Goal: Information Seeking & Learning: Learn about a topic

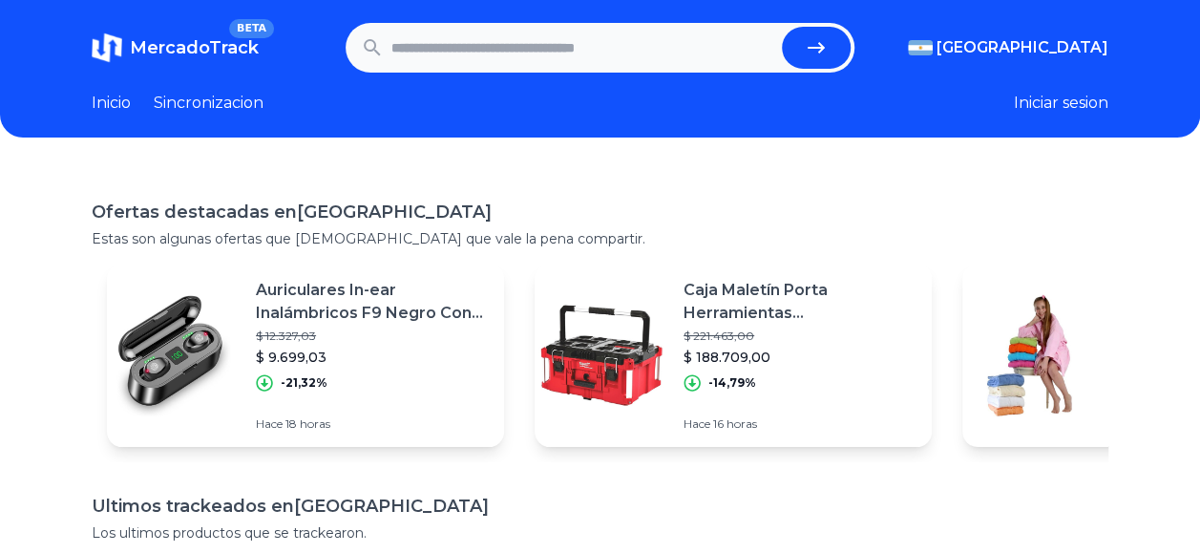
click at [626, 54] on input "text" at bounding box center [582, 48] width 383 height 42
type input "*****"
click at [782, 27] on button "submit" at bounding box center [816, 48] width 69 height 42
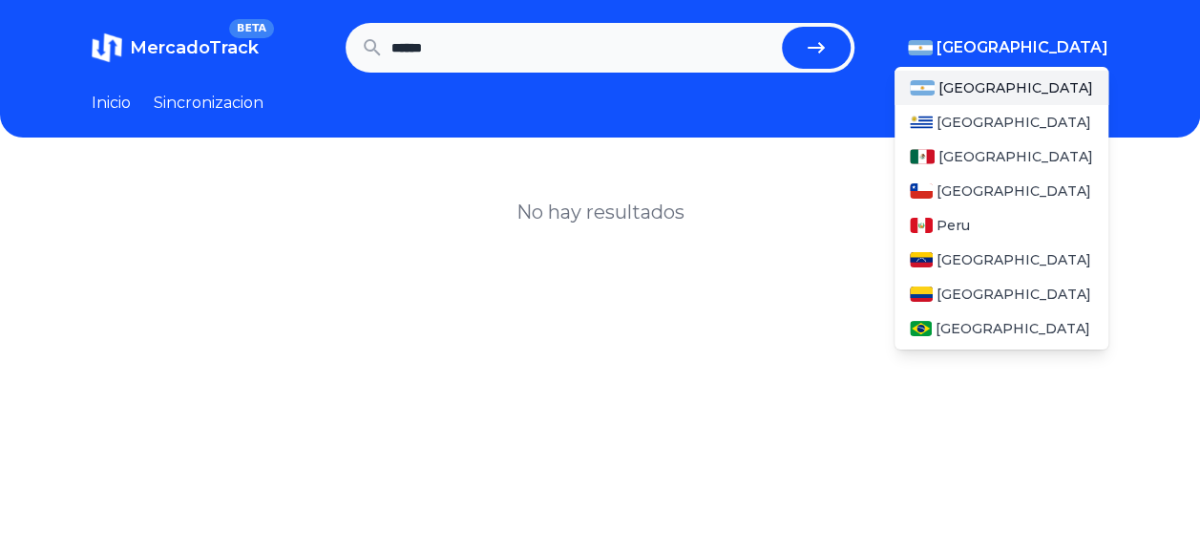
click at [933, 51] on img "button" at bounding box center [920, 47] width 25 height 15
click at [980, 158] on span "[GEOGRAPHIC_DATA]" at bounding box center [1015, 156] width 155 height 19
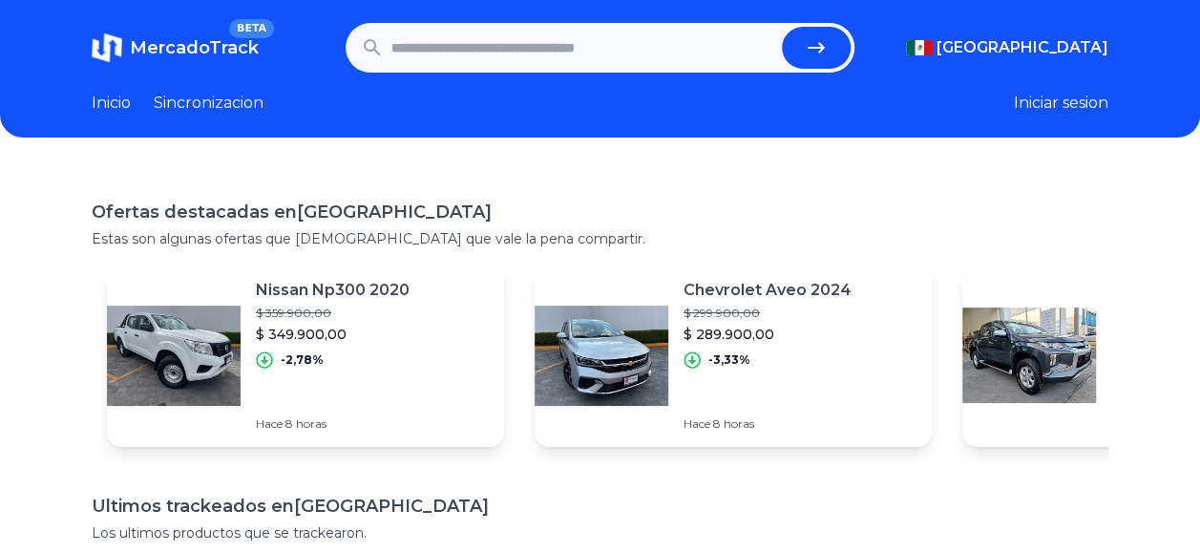
click at [630, 49] on input "text" at bounding box center [582, 48] width 383 height 42
type input "*****"
click at [782, 27] on button "submit" at bounding box center [816, 48] width 69 height 42
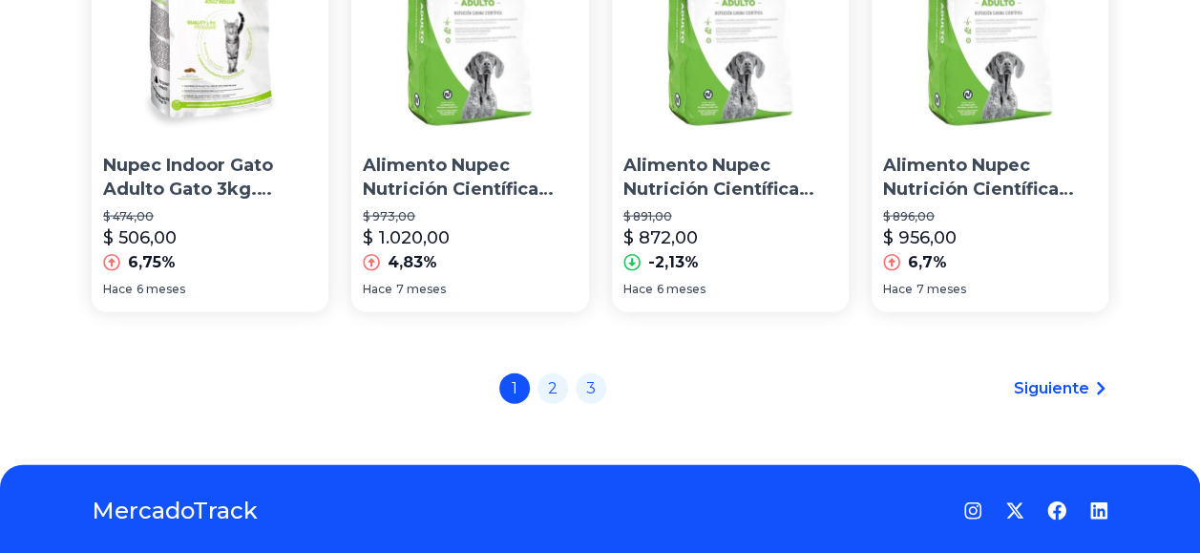
scroll to position [2094, 0]
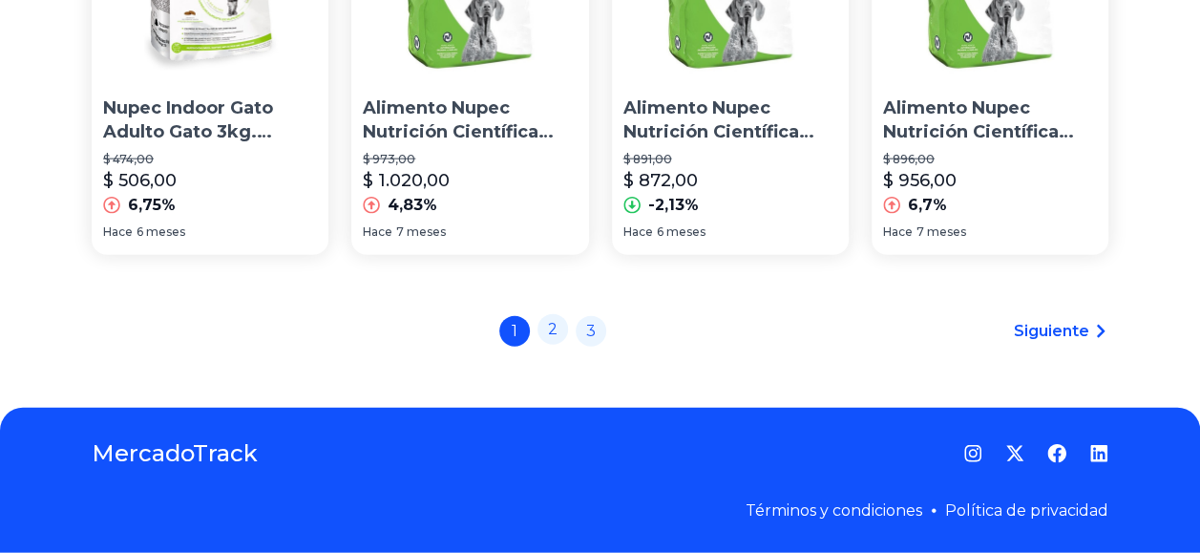
click at [551, 326] on link "2" at bounding box center [552, 329] width 31 height 31
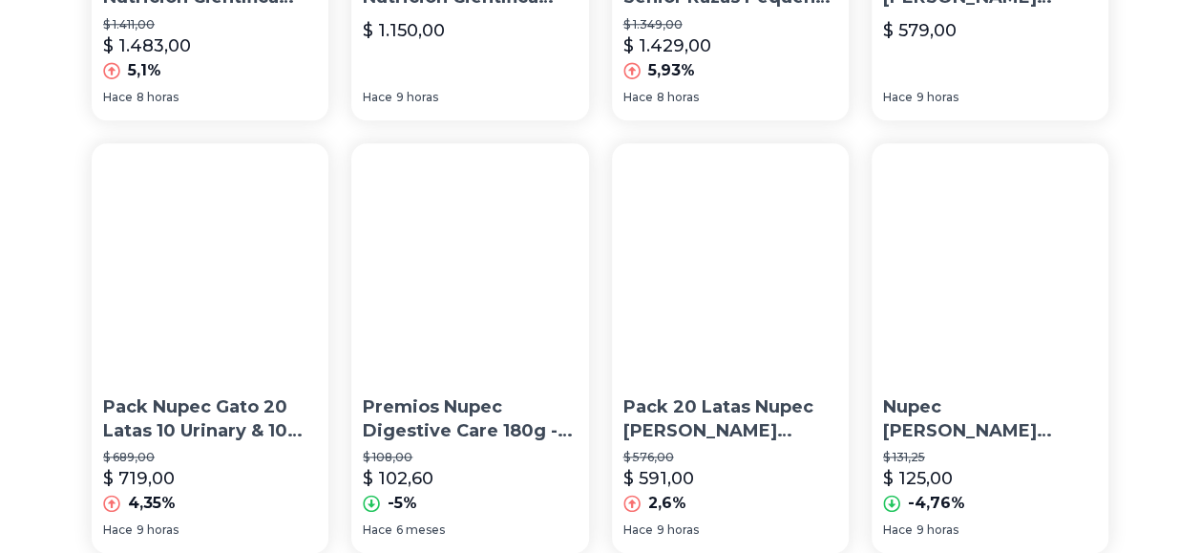
scroll to position [979, 0]
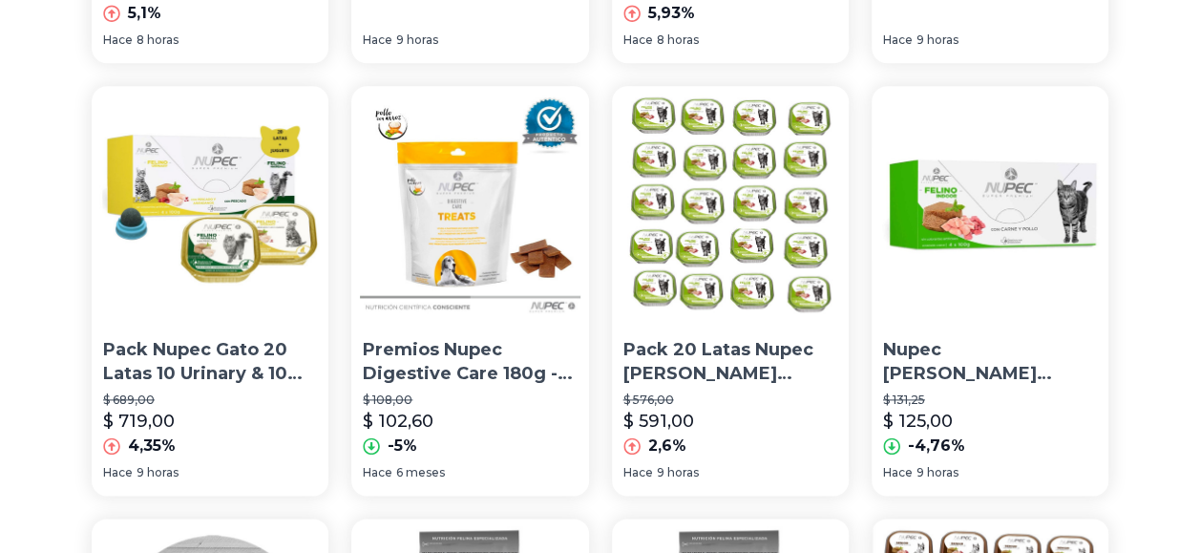
click at [970, 284] on img at bounding box center [990, 204] width 237 height 237
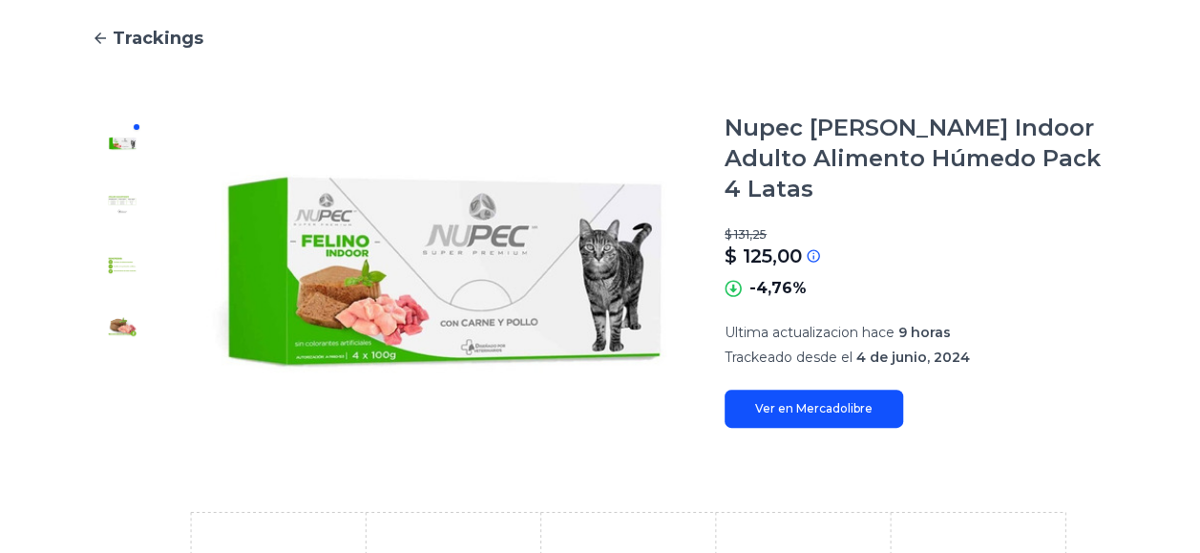
scroll to position [126, 0]
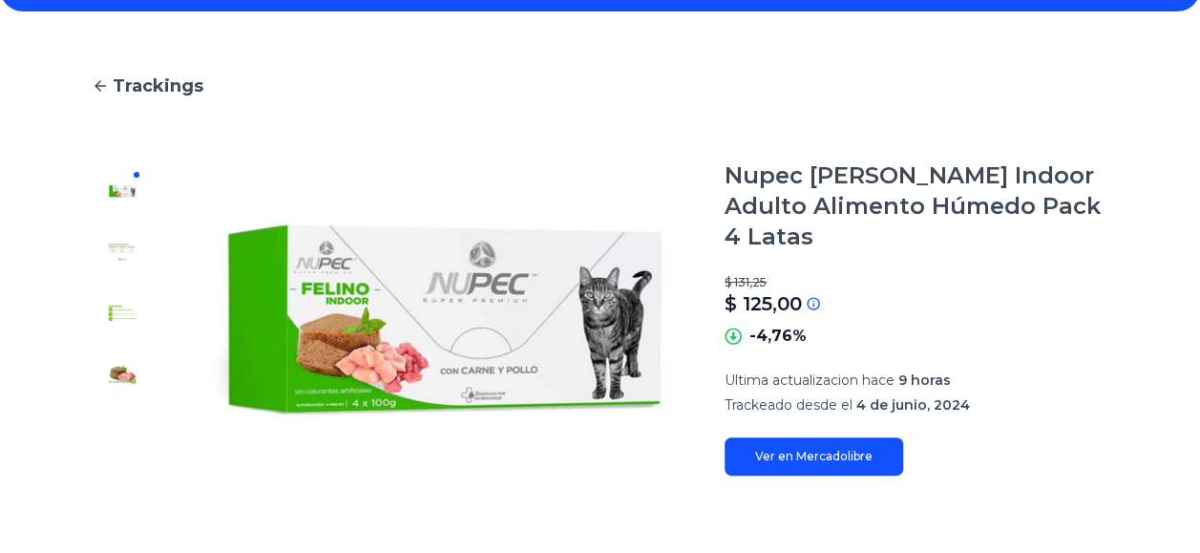
type input "*****"
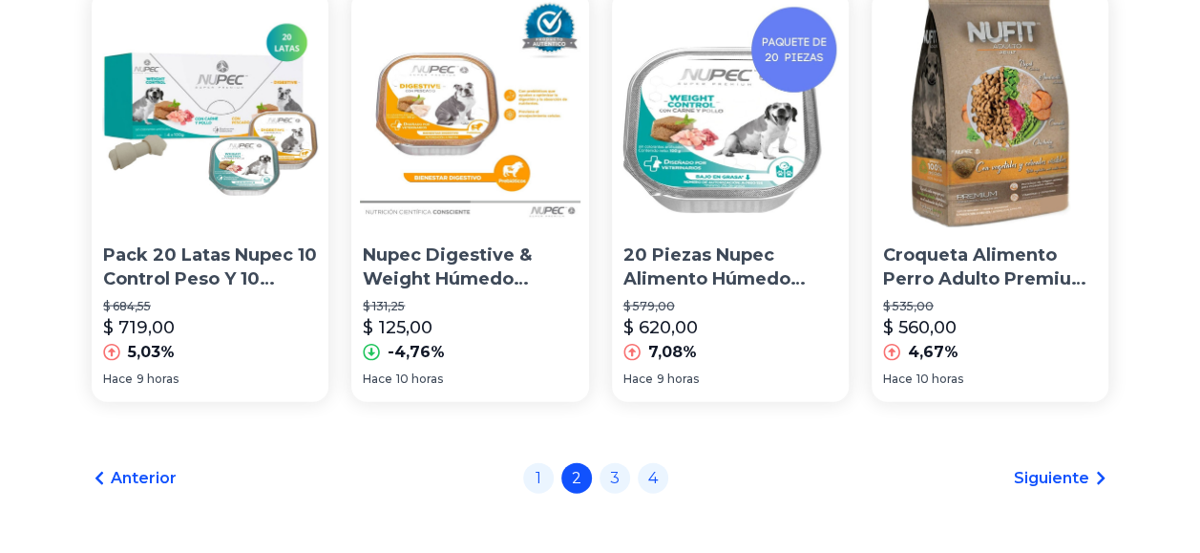
scroll to position [2030, 0]
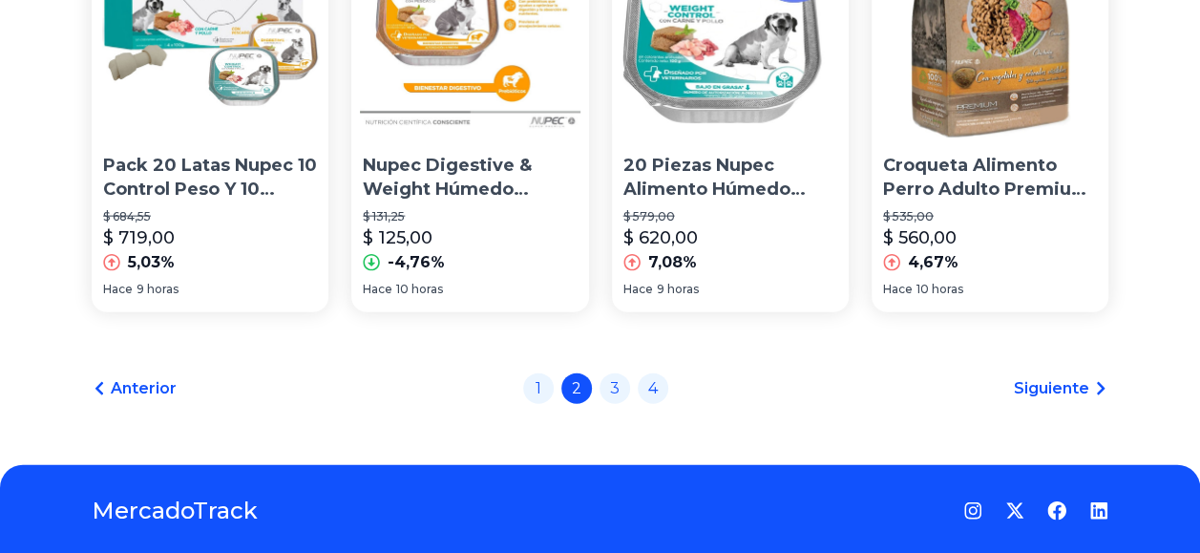
click at [752, 200] on p "20 Piezas Nupec Alimento Húmedo Weight Control 100 Gr C/u" at bounding box center [730, 178] width 214 height 48
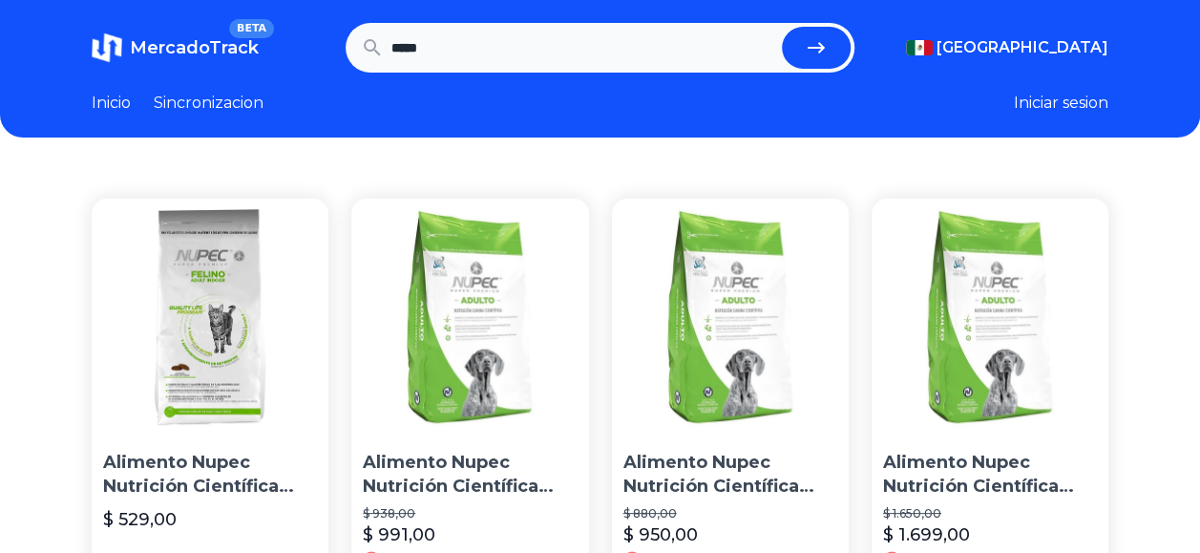
scroll to position [2030, 0]
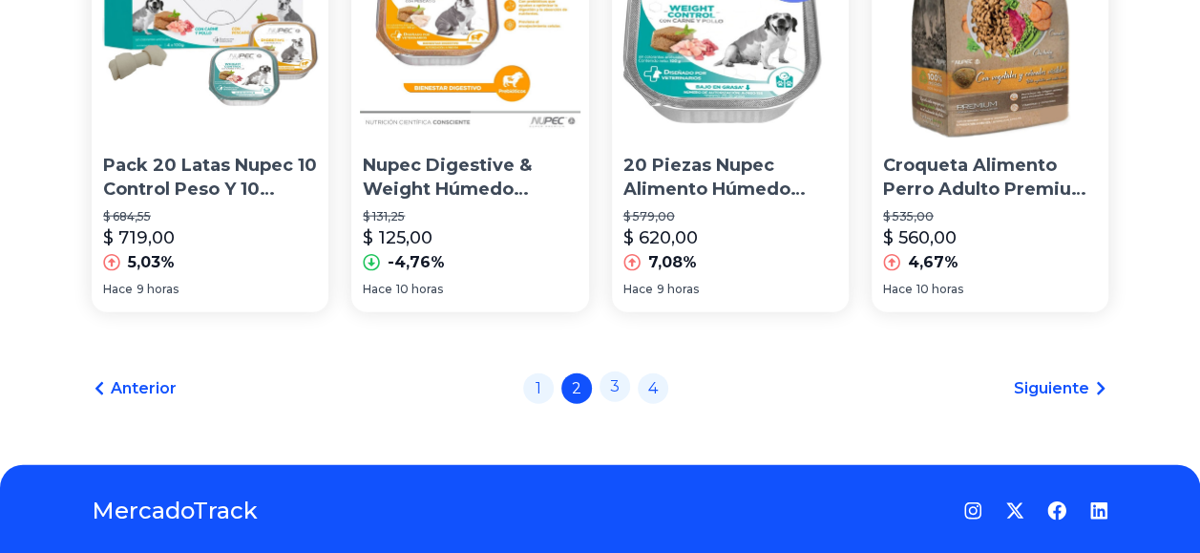
click at [618, 400] on link "3" at bounding box center [615, 386] width 31 height 31
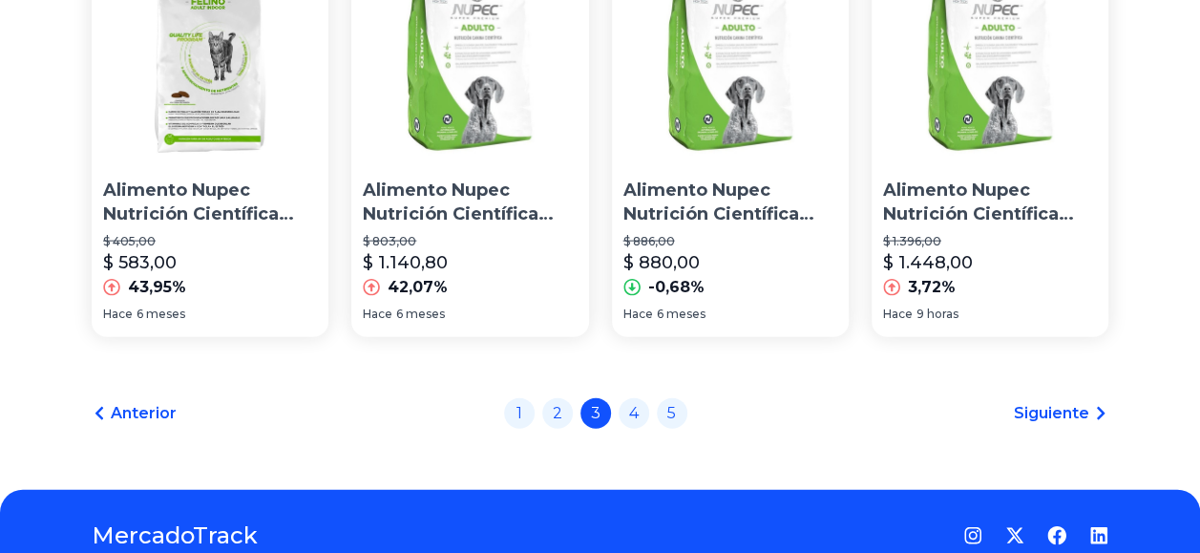
scroll to position [2094, 0]
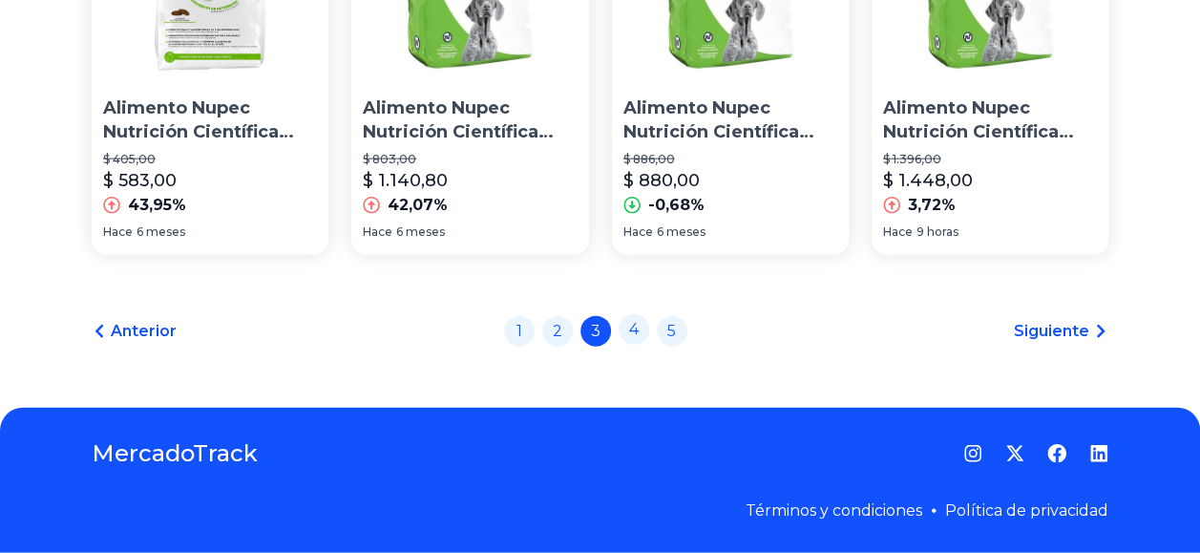
click at [642, 322] on link "4" at bounding box center [634, 329] width 31 height 31
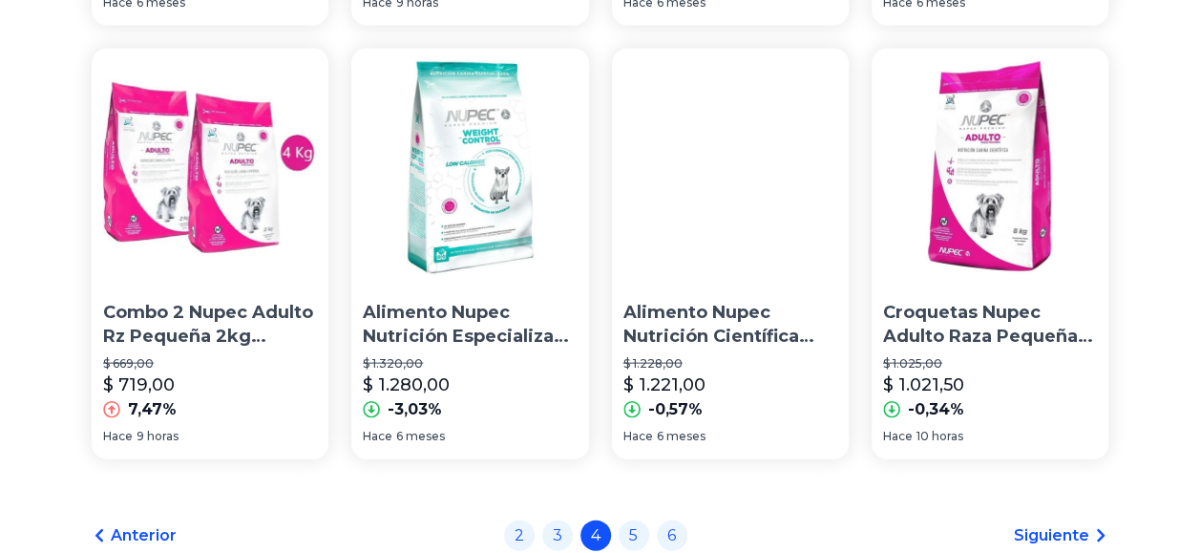
scroll to position [2094, 0]
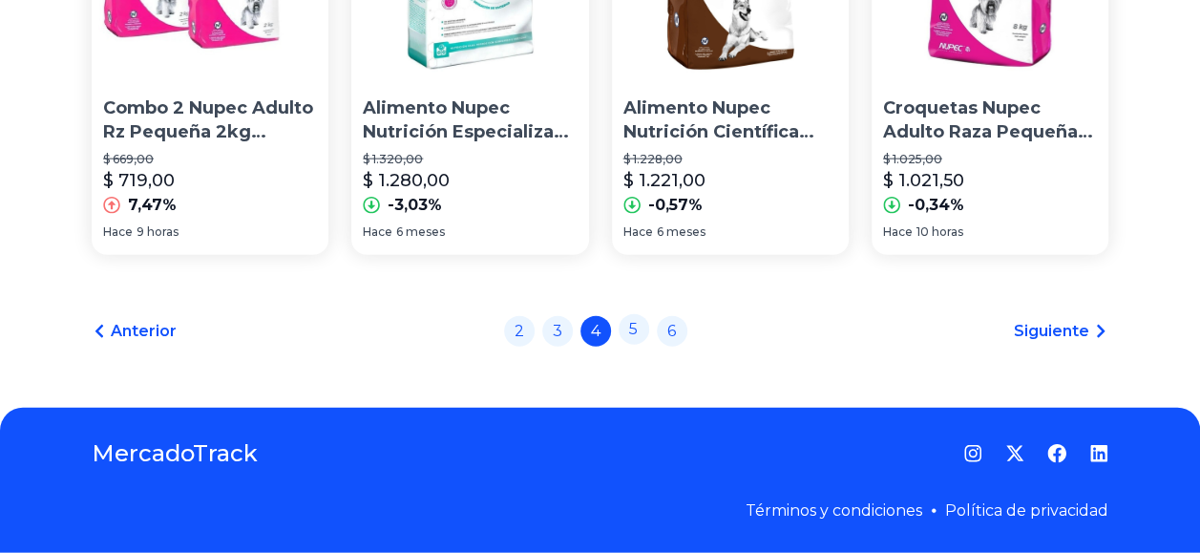
click at [634, 336] on link "5" at bounding box center [634, 329] width 31 height 31
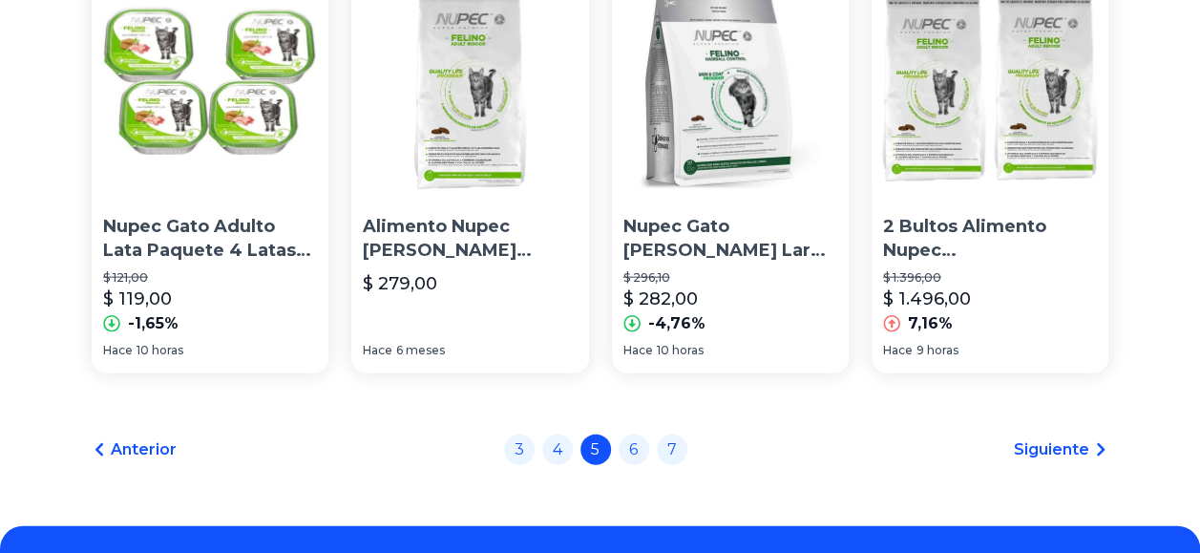
scroll to position [2094, 0]
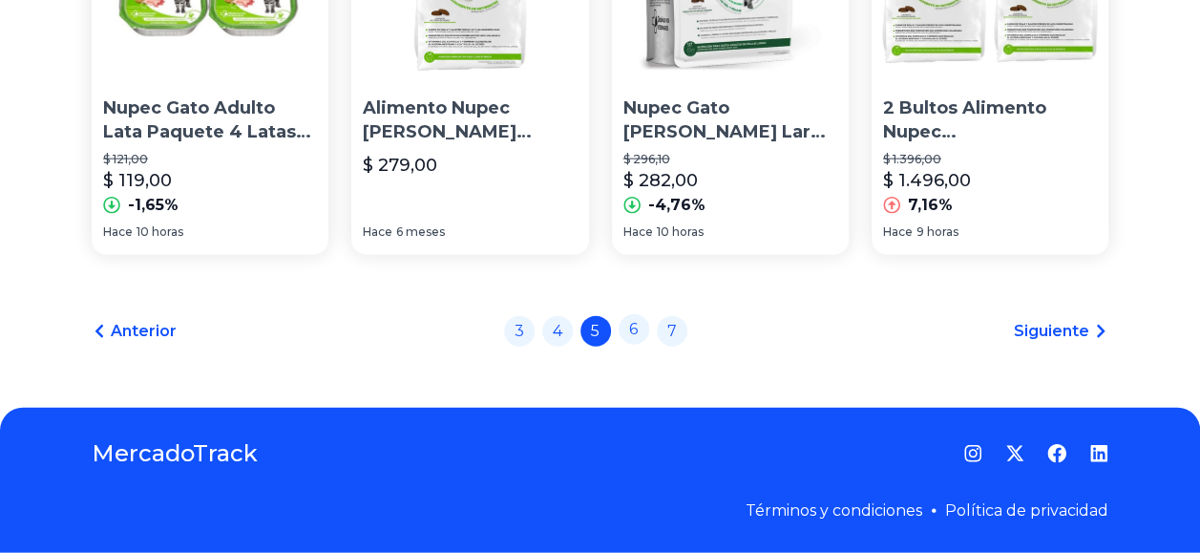
click at [645, 336] on link "6" at bounding box center [634, 329] width 31 height 31
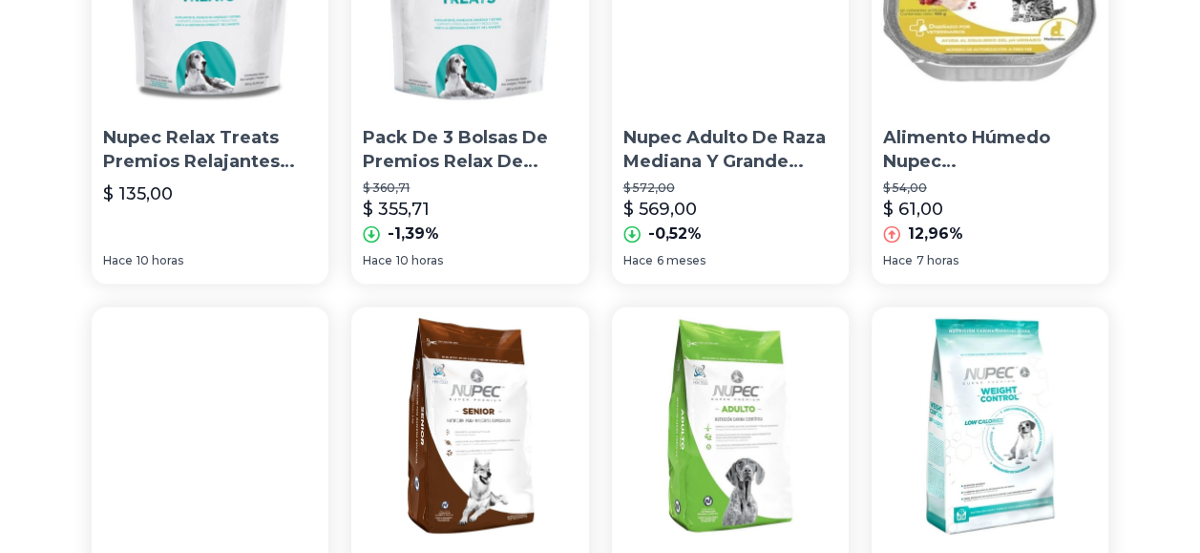
scroll to position [1050, 0]
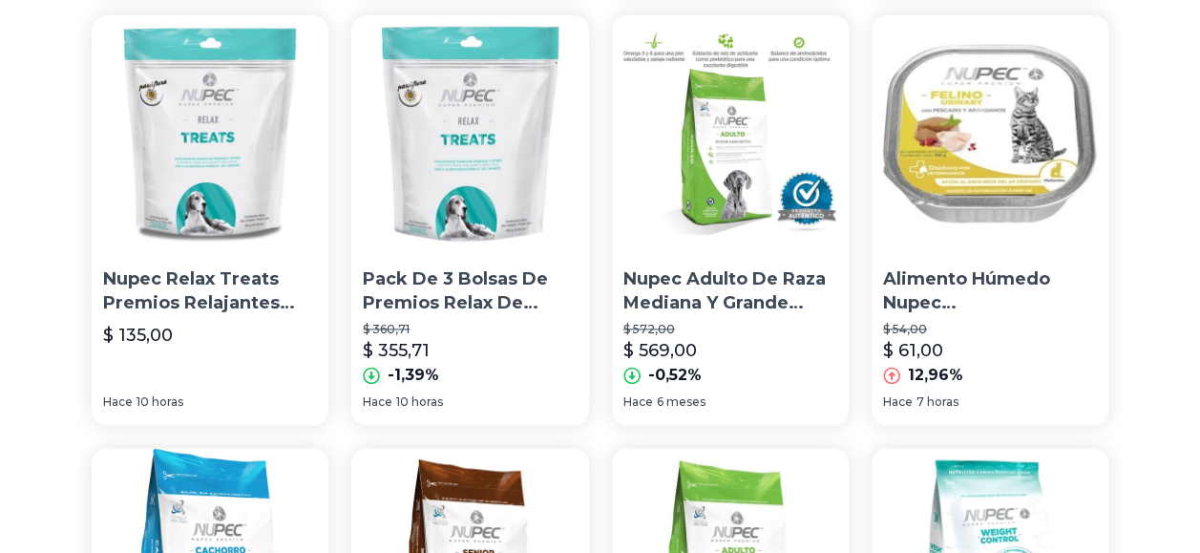
click at [1199, 269] on html "MercadoTrack BETA Mexico Argentina Uruguay Mexico Chile Peru Venezuela Colombia…" at bounding box center [600, 270] width 1200 height 2640
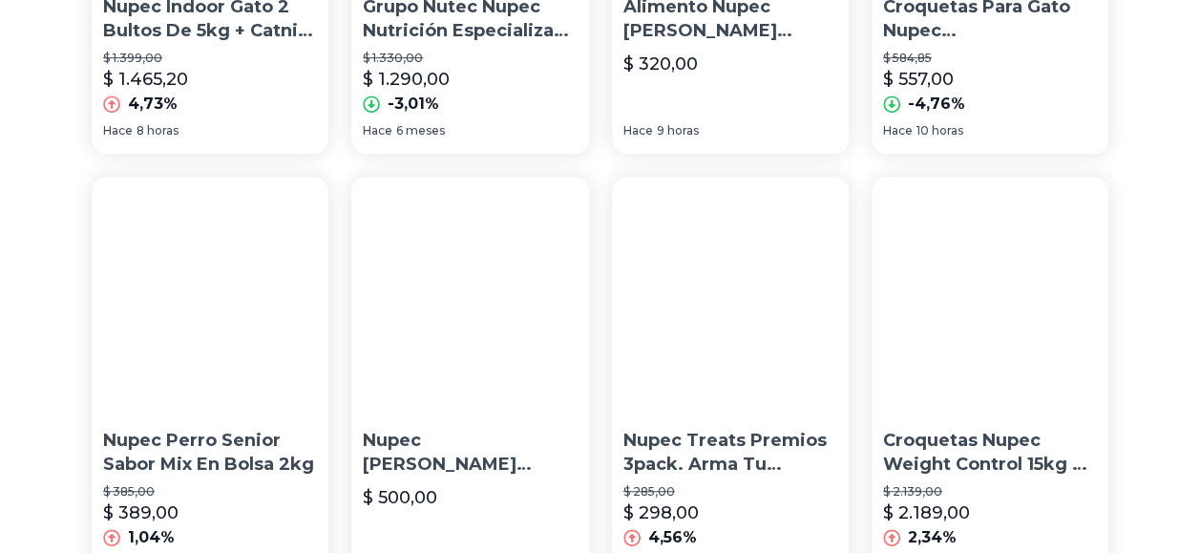
scroll to position [0, 0]
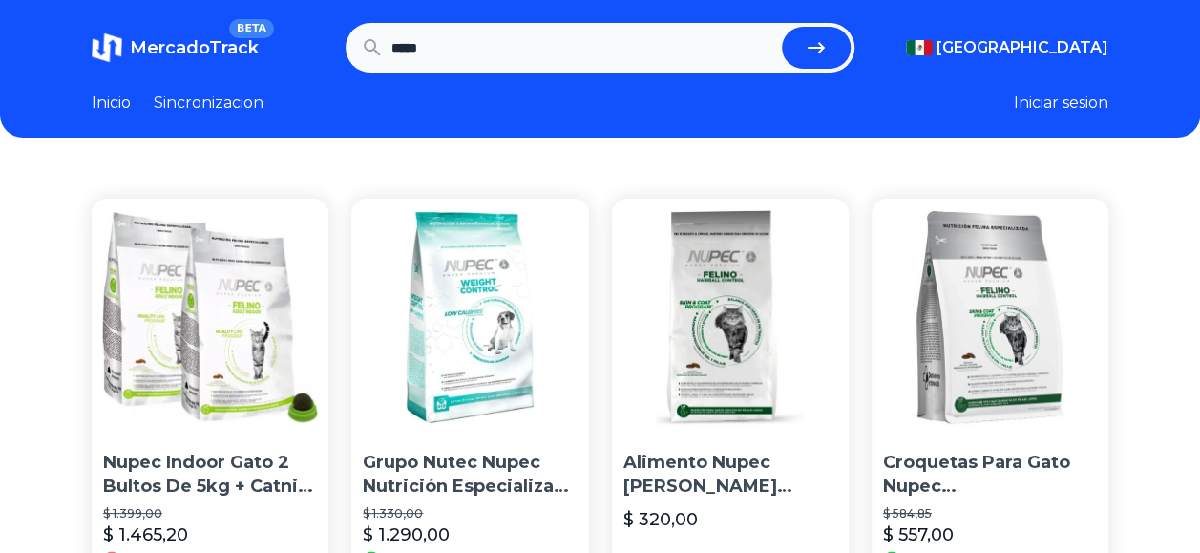
drag, startPoint x: 559, startPoint y: 59, endPoint x: 329, endPoint y: 55, distance: 230.1
click at [329, 55] on section "MercadoTrack BETA Mexico Argentina Uruguay Mexico Chile Peru Venezuela Colombia…" at bounding box center [600, 48] width 1017 height 50
paste input "**********"
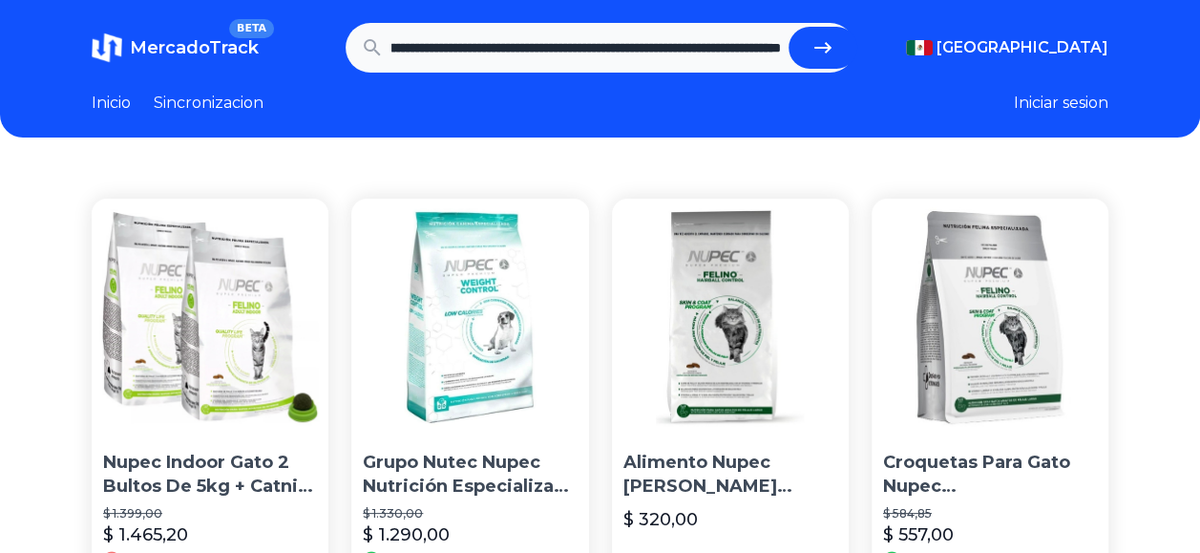
click at [789, 27] on button "submit" at bounding box center [823, 48] width 69 height 42
type input "**********"
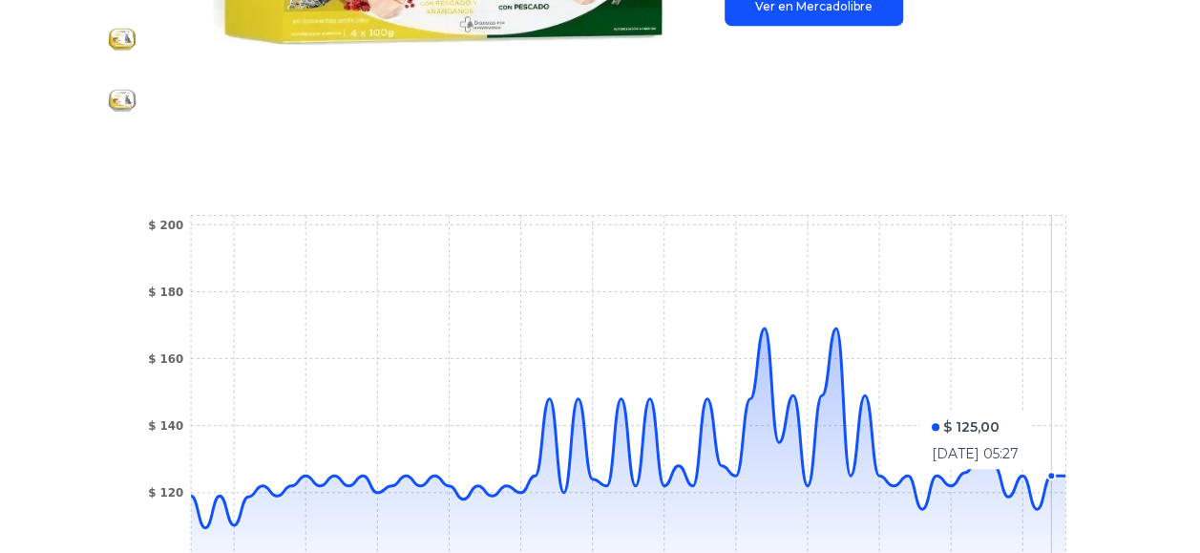
scroll to position [45, 0]
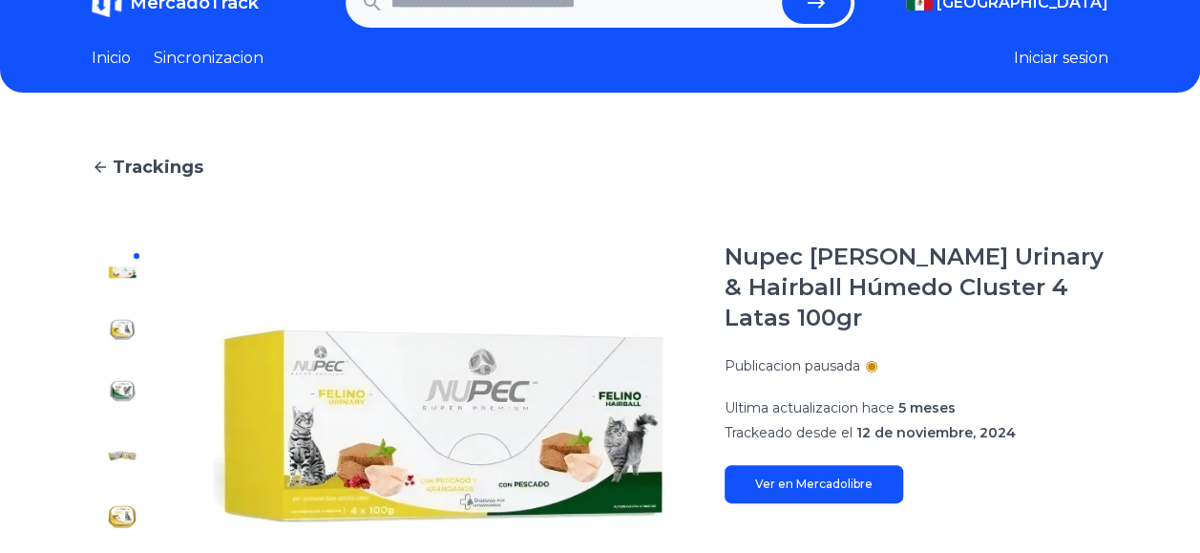
click at [642, 6] on input "text" at bounding box center [582, 3] width 383 height 42
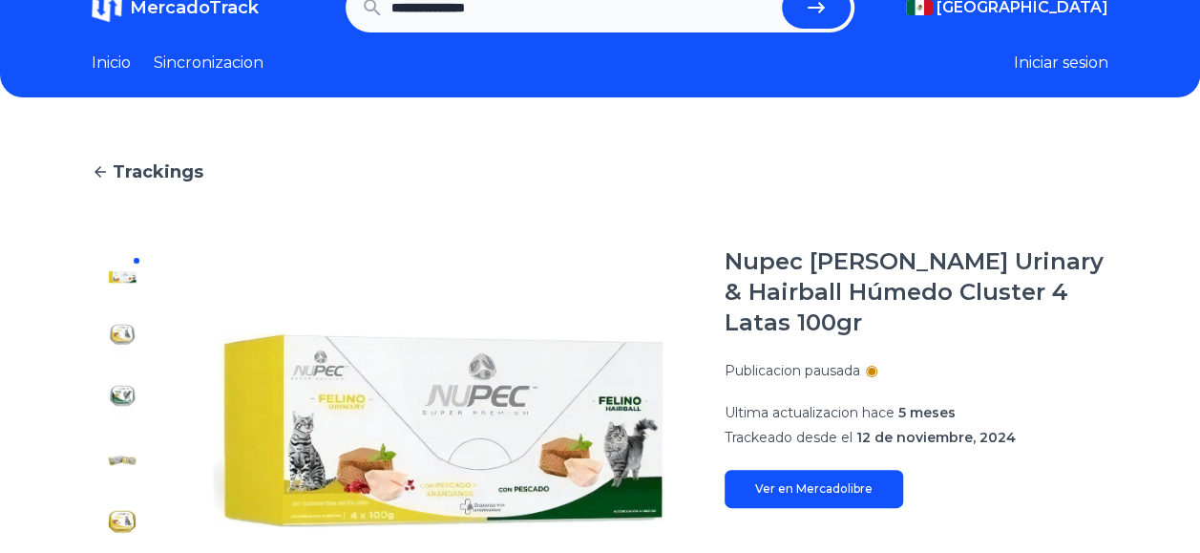
type input "**********"
click at [782, 0] on button "submit" at bounding box center [816, 8] width 69 height 42
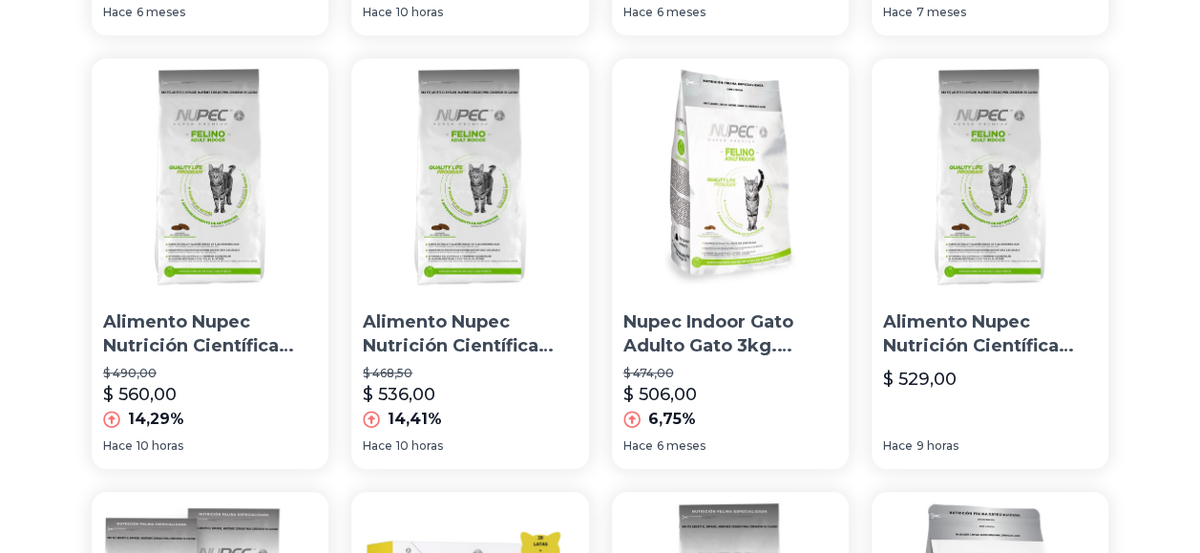
scroll to position [1050, 0]
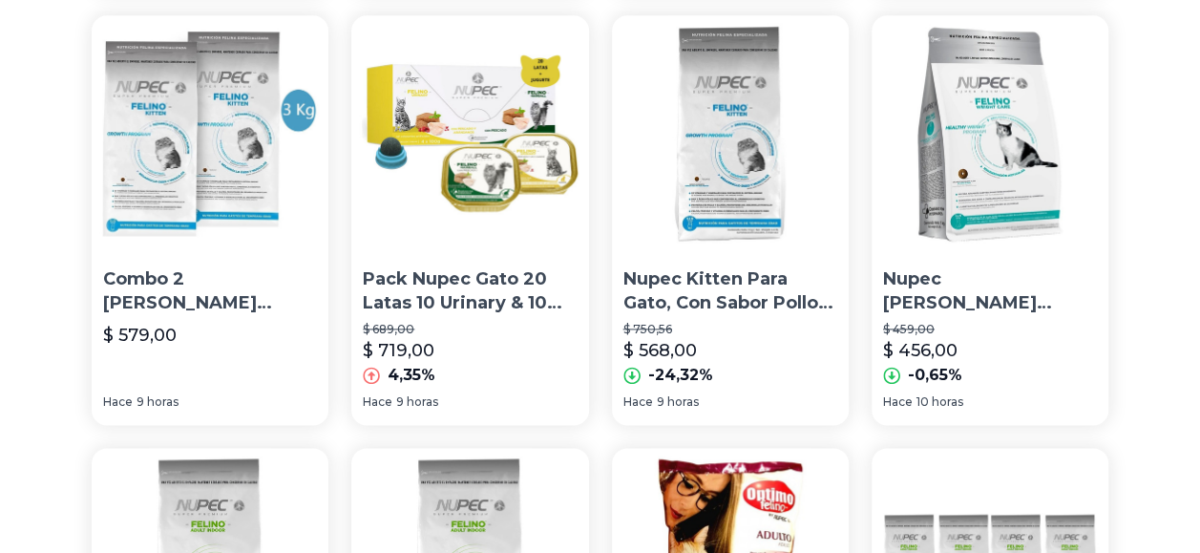
click at [462, 323] on div "Pack Nupec Gato 20 Latas 10 Urinary & 10 Hairball + Regalo $ 689,00 $ 719,00 4,…" at bounding box center [469, 324] width 237 height 128
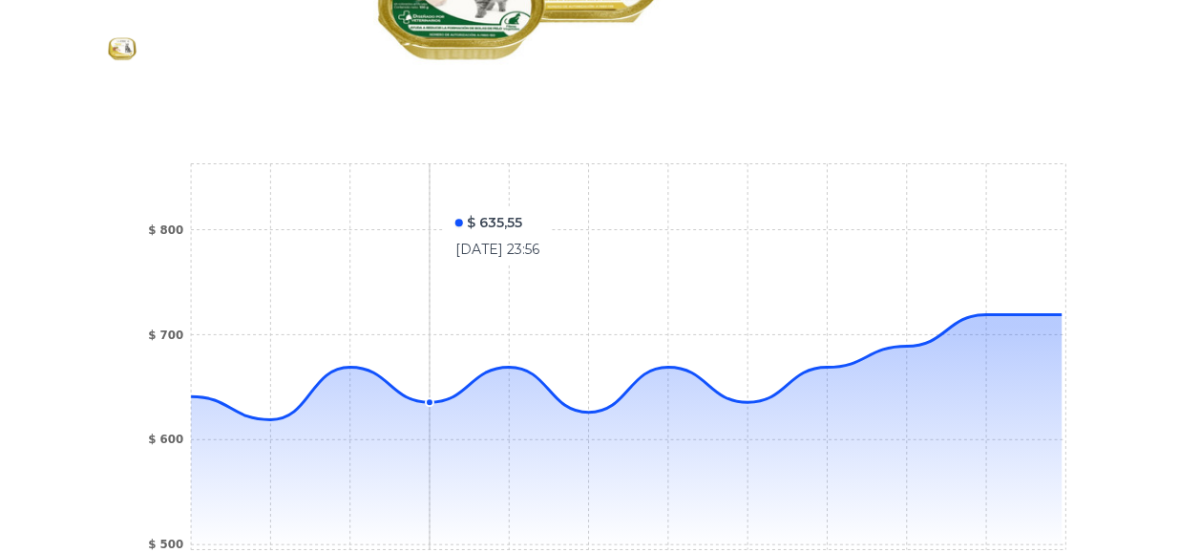
scroll to position [573, 0]
